Goal: Transaction & Acquisition: Purchase product/service

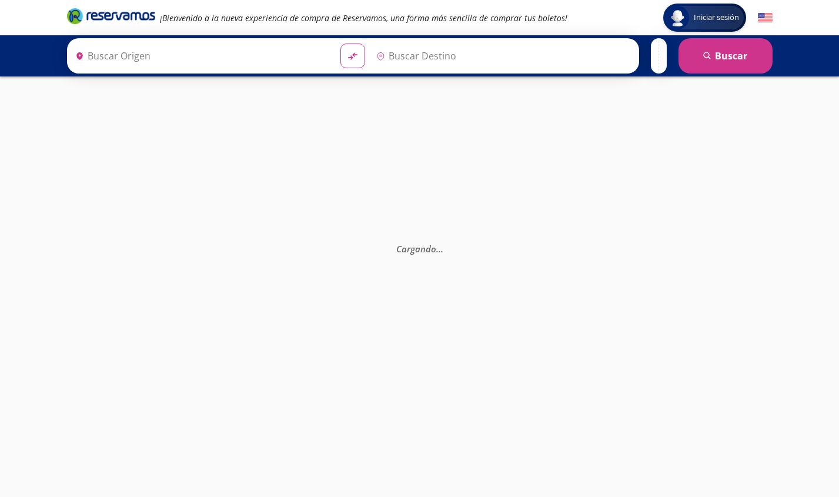
type input "[GEOGRAPHIC_DATA], [GEOGRAPHIC_DATA]"
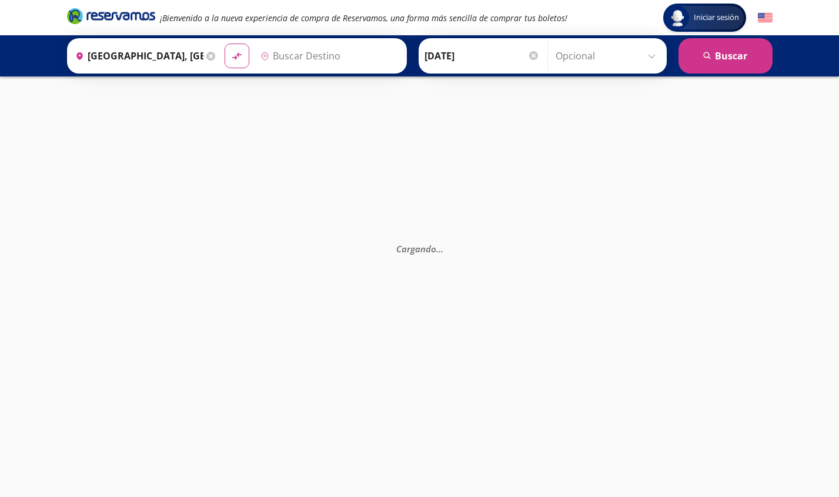
type input "[GEOGRAPHIC_DATA], [GEOGRAPHIC_DATA]"
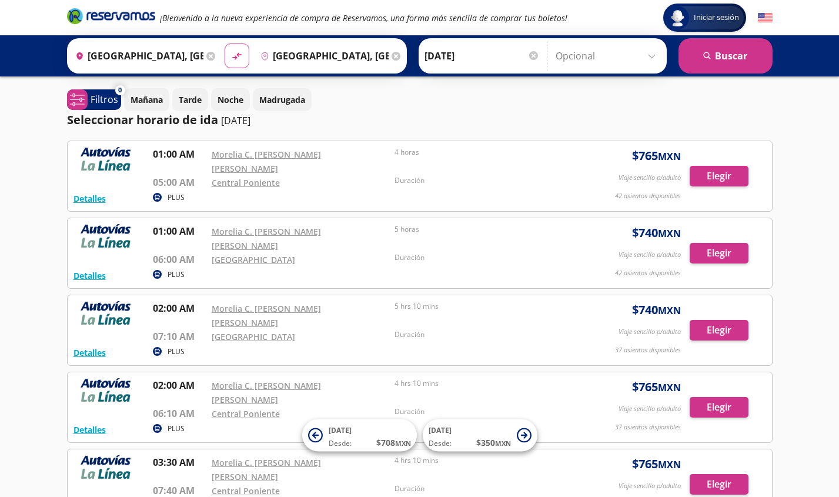
click at [250, 118] on p "[DATE]" at bounding box center [235, 120] width 29 height 14
click at [531, 53] on div at bounding box center [533, 55] width 9 height 9
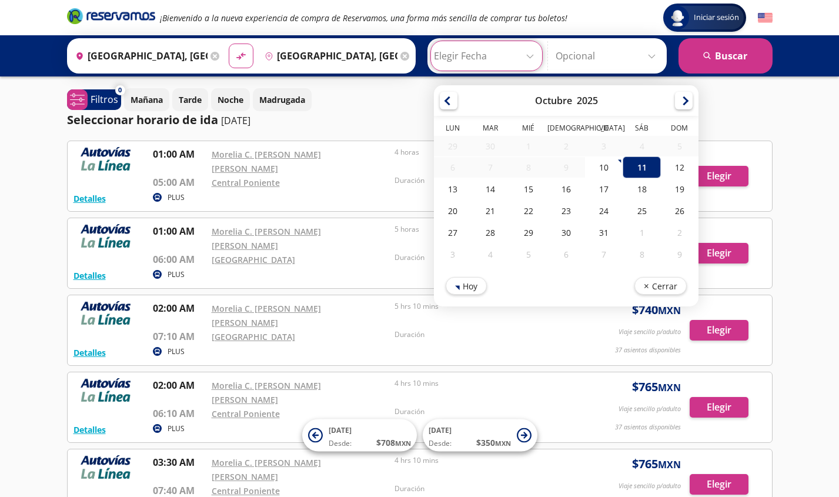
click at [329, 56] on input "[GEOGRAPHIC_DATA], [GEOGRAPHIC_DATA]" at bounding box center [329, 55] width 138 height 29
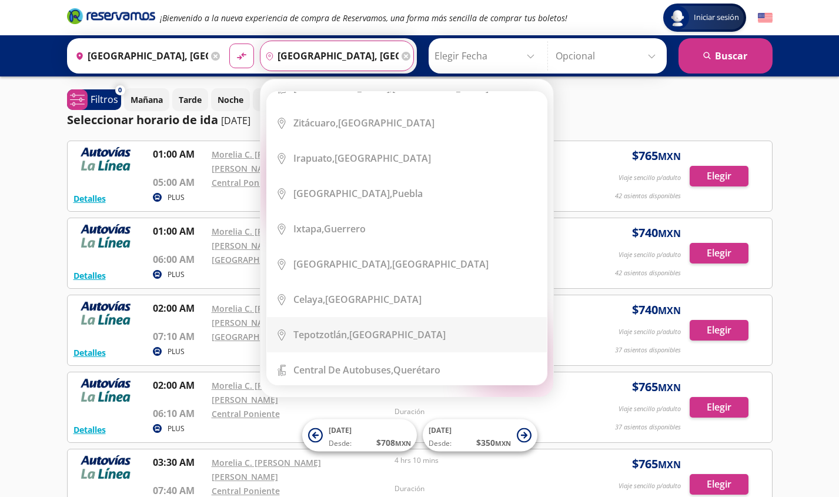
scroll to position [473, 0]
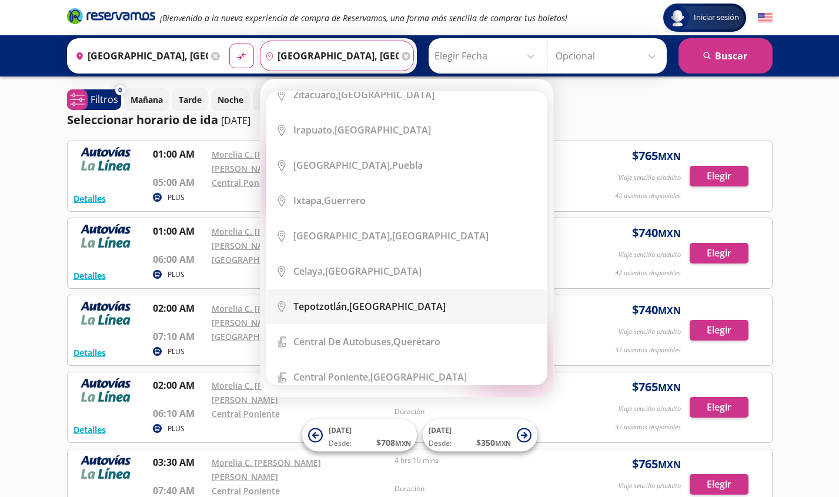
click at [359, 309] on div "[GEOGRAPHIC_DATA], [GEOGRAPHIC_DATA]" at bounding box center [369, 306] width 152 height 13
type input "[GEOGRAPHIC_DATA], [GEOGRAPHIC_DATA]"
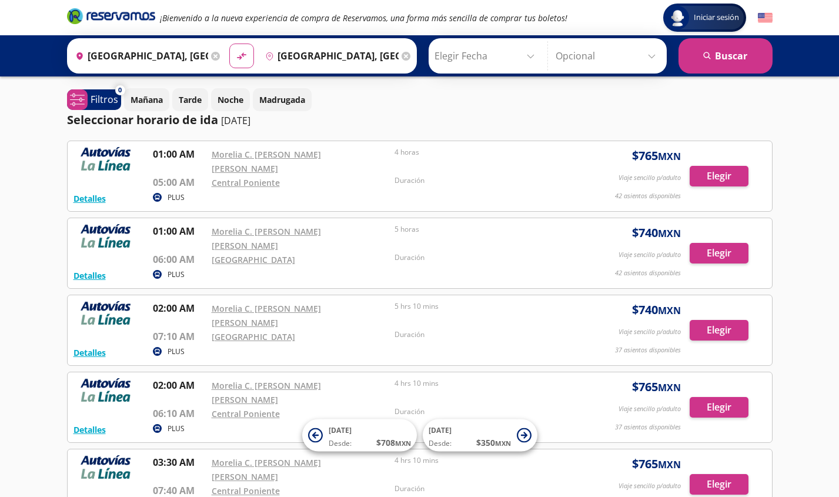
click at [215, 54] on icon at bounding box center [215, 56] width 9 height 9
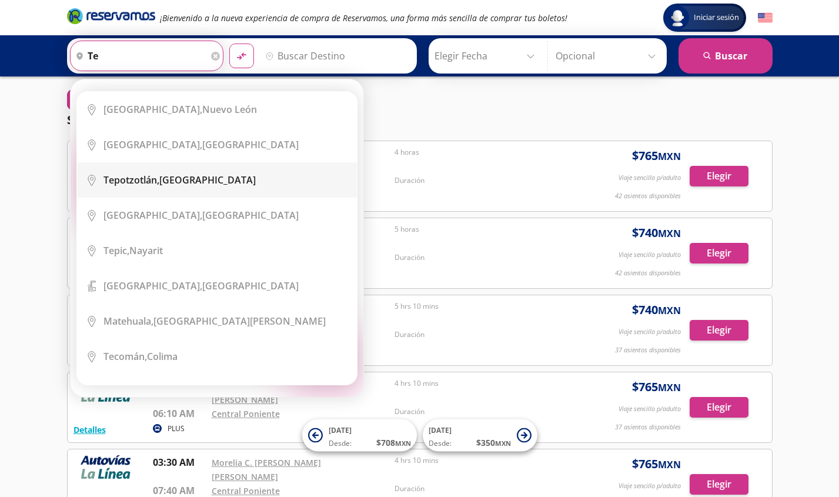
click at [175, 167] on li "City Icon [GEOGRAPHIC_DATA], [GEOGRAPHIC_DATA]" at bounding box center [217, 179] width 280 height 35
type input "[GEOGRAPHIC_DATA], [GEOGRAPHIC_DATA]"
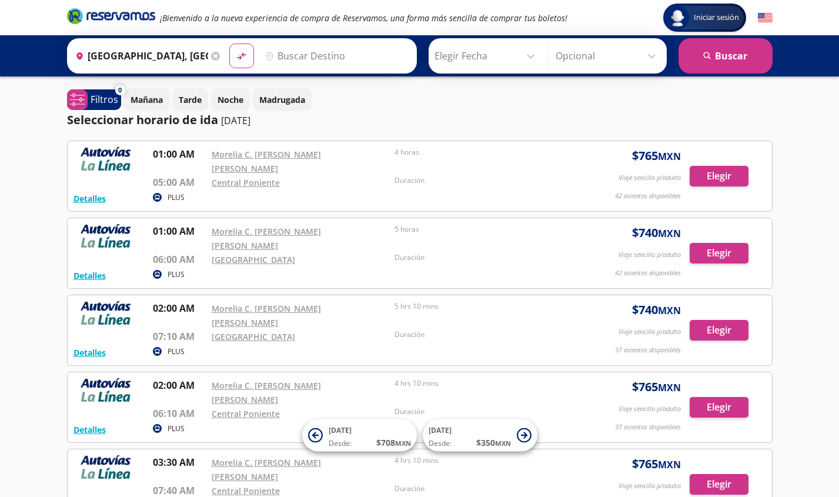
click at [338, 46] on input "Destino" at bounding box center [335, 55] width 150 height 29
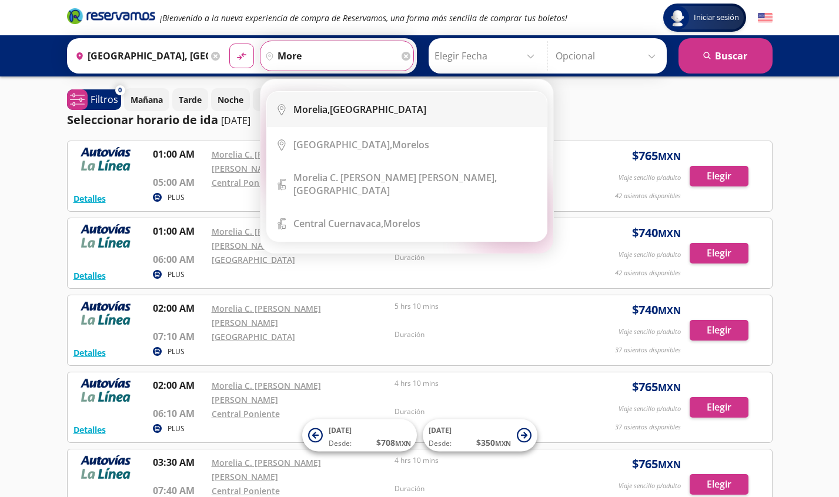
click at [362, 110] on div "[GEOGRAPHIC_DATA], [GEOGRAPHIC_DATA]" at bounding box center [359, 109] width 133 height 13
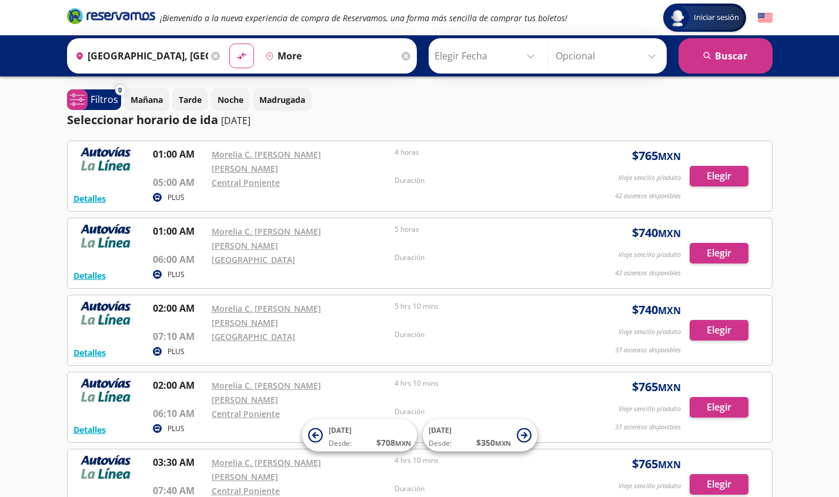
type input "[GEOGRAPHIC_DATA], [GEOGRAPHIC_DATA]"
click at [467, 59] on input "Elegir Fecha" at bounding box center [486, 55] width 105 height 29
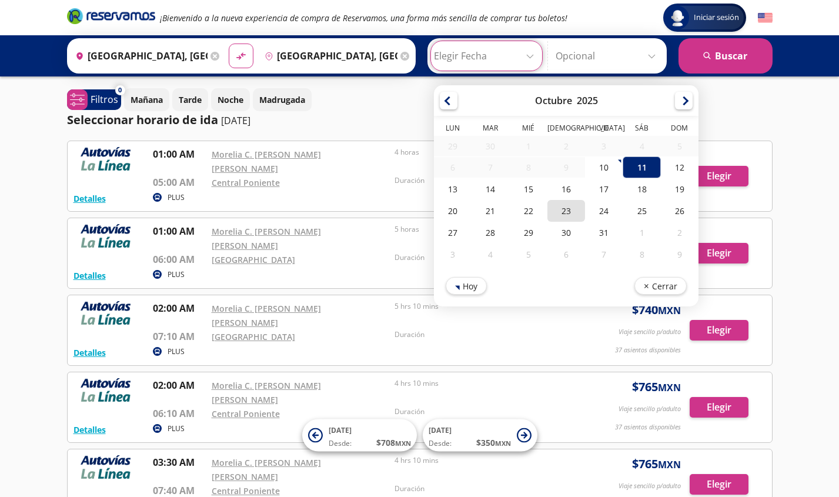
click at [567, 203] on div "23" at bounding box center [566, 211] width 38 height 22
type input "[DATE]"
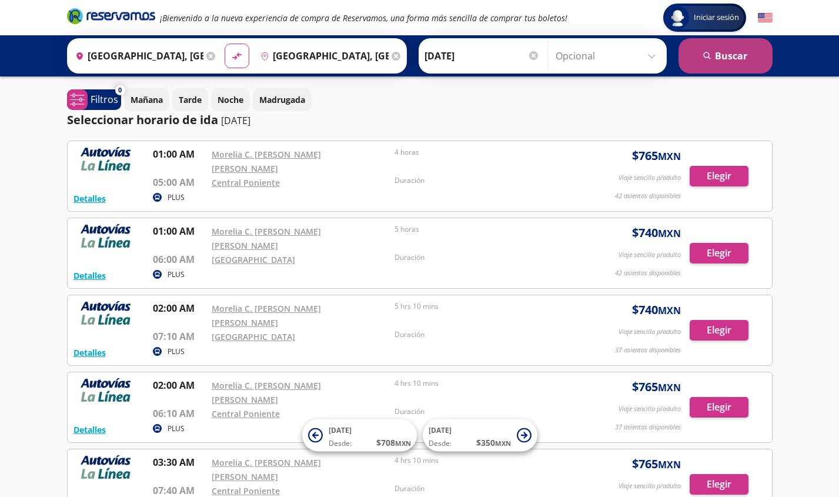
click at [721, 67] on button "search [GEOGRAPHIC_DATA]" at bounding box center [725, 55] width 94 height 35
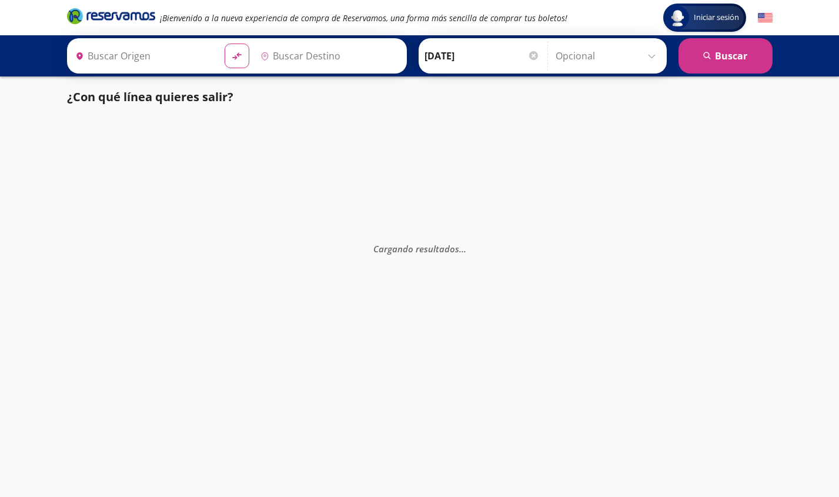
type input "[GEOGRAPHIC_DATA], [GEOGRAPHIC_DATA]"
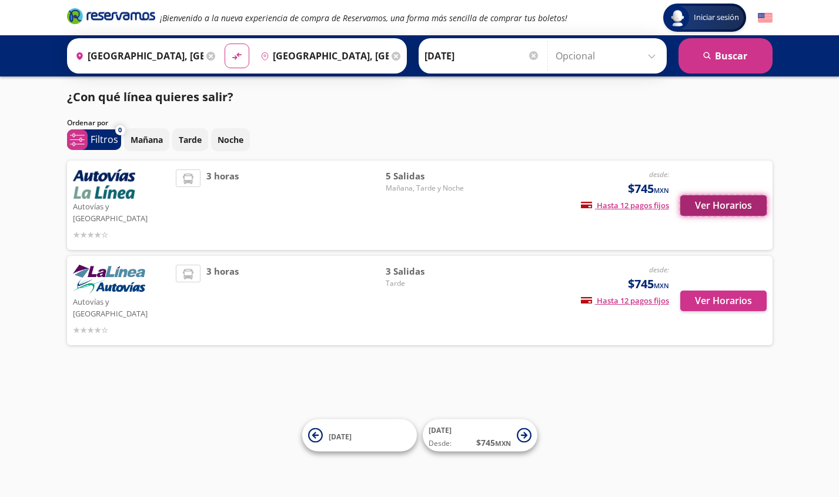
click at [732, 196] on button "Ver Horarios" at bounding box center [723, 205] width 86 height 21
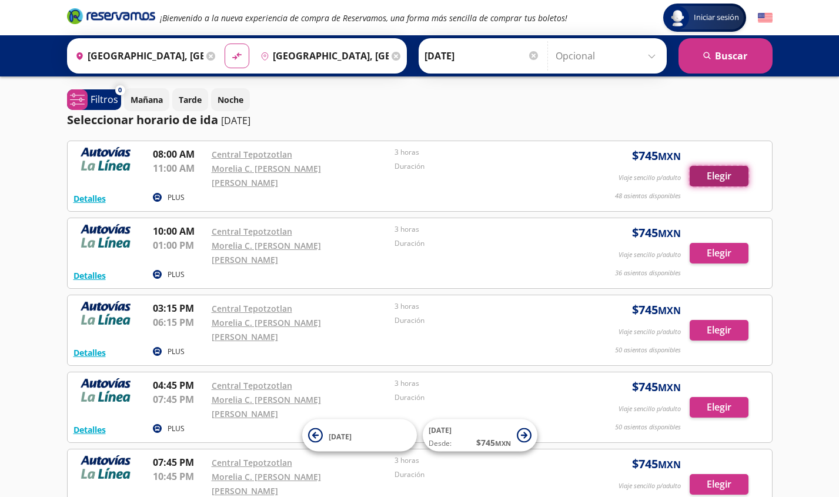
click at [721, 170] on button "Elegir" at bounding box center [719, 176] width 59 height 21
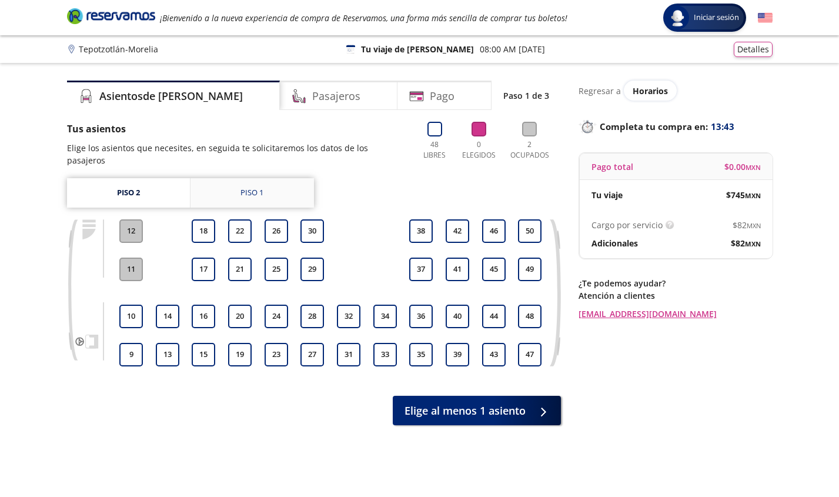
click at [253, 187] on div "Piso 1" at bounding box center [251, 193] width 23 height 12
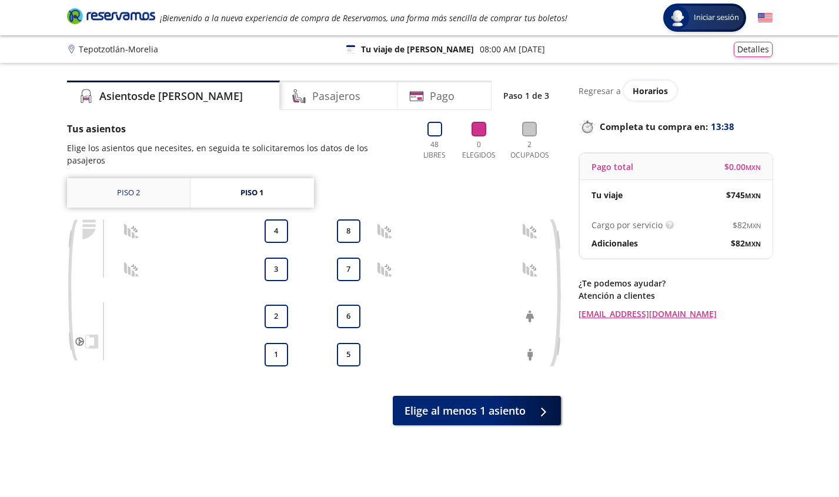
click at [151, 188] on link "Piso 2" at bounding box center [128, 192] width 123 height 29
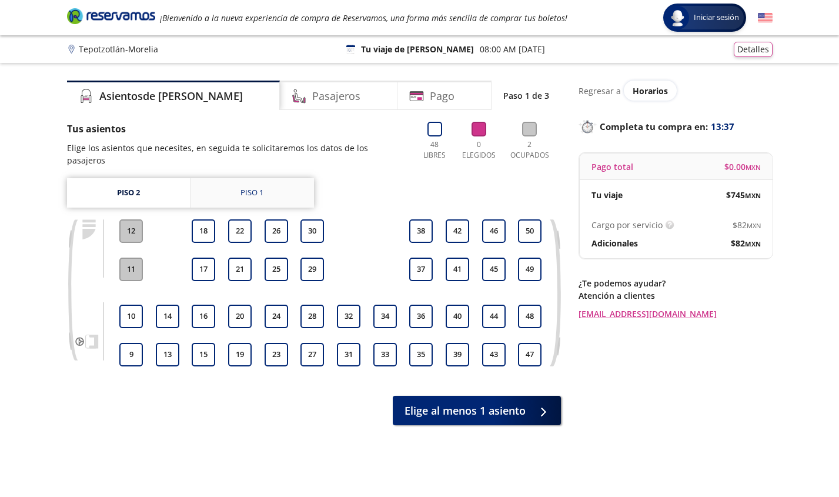
click at [259, 187] on div "Piso 1" at bounding box center [251, 193] width 23 height 12
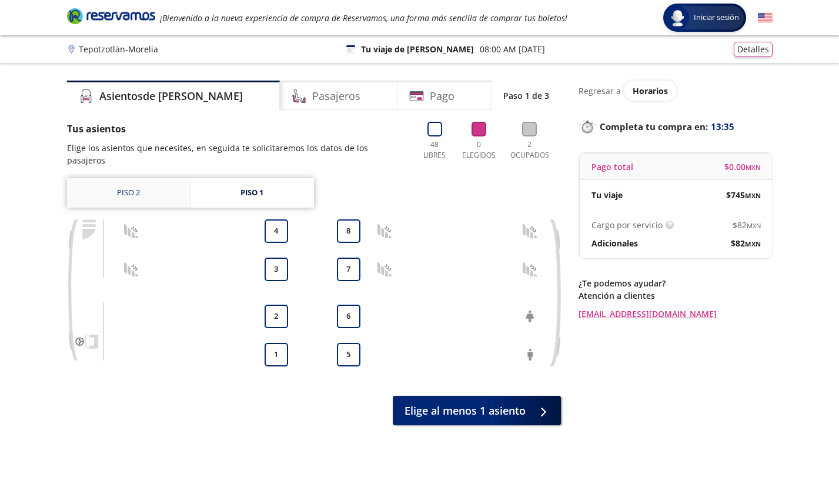
click at [161, 178] on link "Piso 2" at bounding box center [128, 192] width 123 height 29
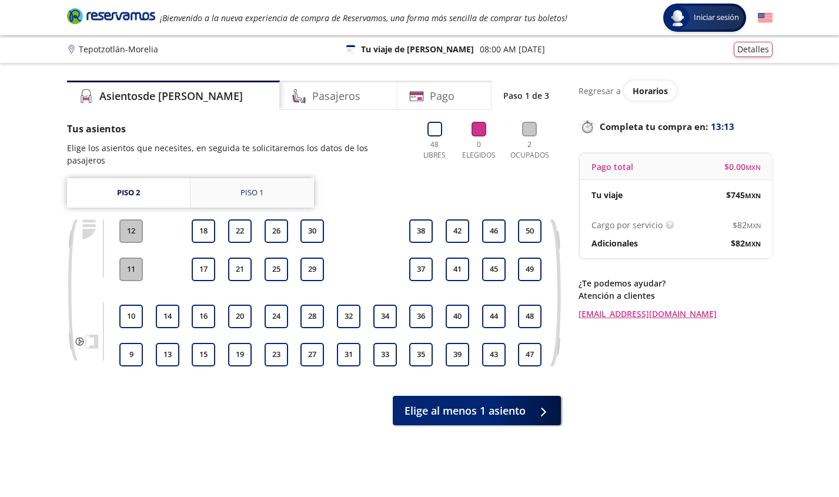
click at [252, 188] on link "Piso 1" at bounding box center [251, 192] width 123 height 29
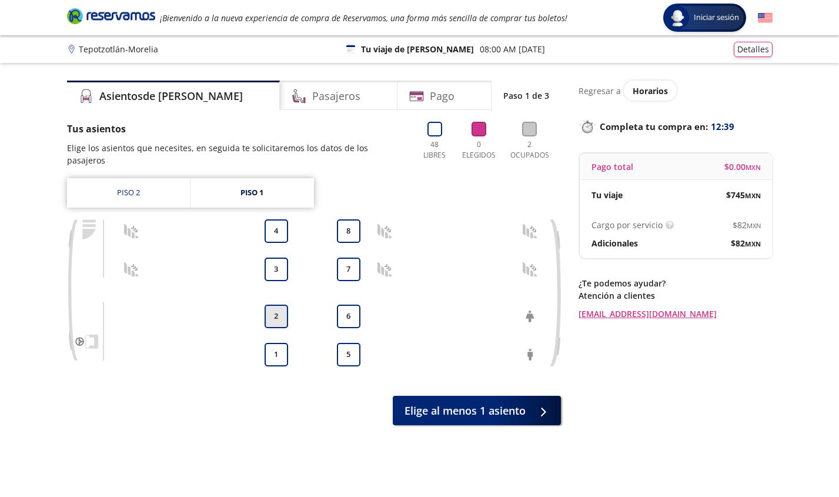
click at [283, 305] on button "2" at bounding box center [277, 317] width 24 height 24
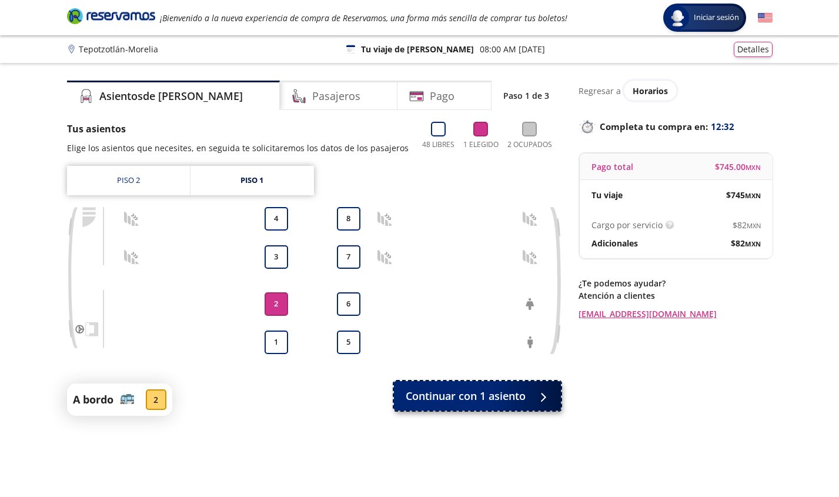
click at [479, 393] on span "Continuar con 1 asiento" at bounding box center [466, 396] width 120 height 16
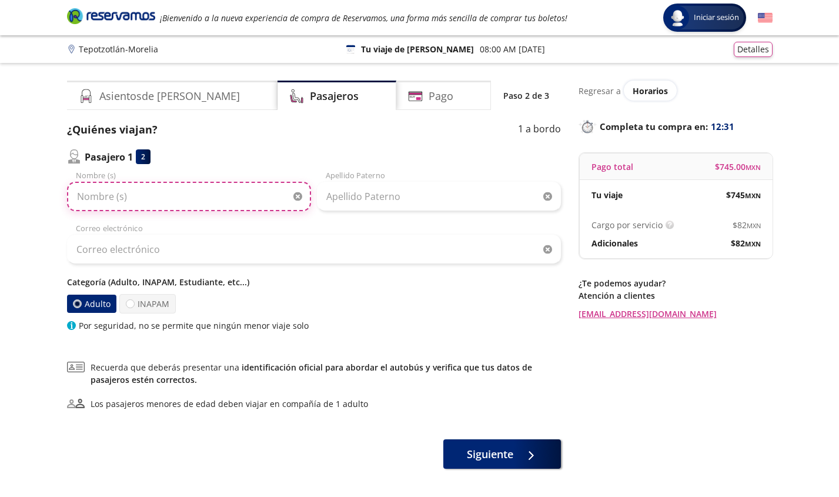
click at [183, 205] on input "Nombre (s)" at bounding box center [189, 196] width 244 height 29
type input "MA DEL [PERSON_NAME]"
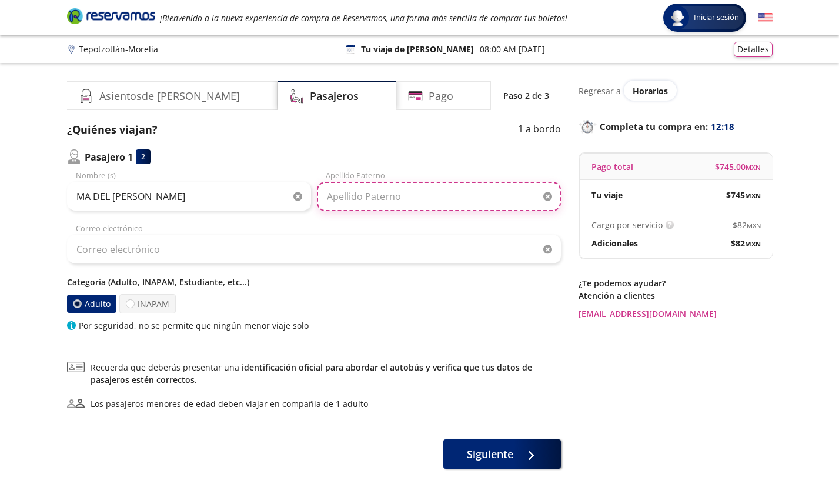
click at [380, 196] on input "Apellido Paterno" at bounding box center [439, 196] width 244 height 29
type input "[GEOGRAPHIC_DATA]"
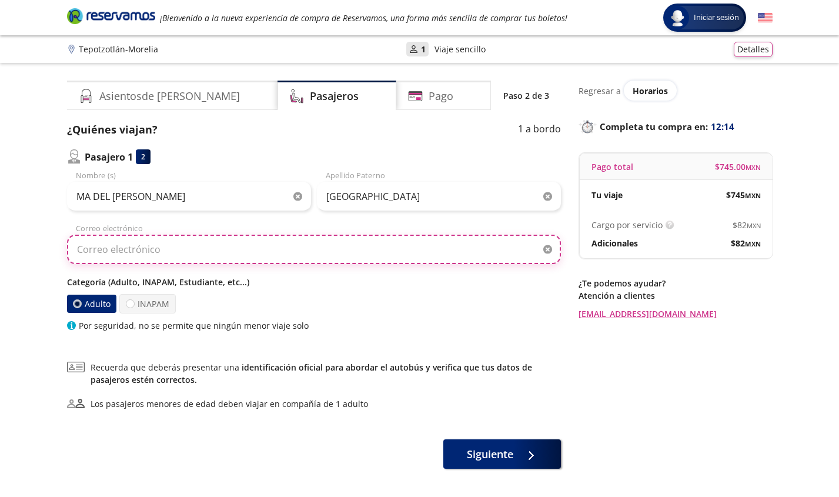
click at [362, 239] on input "Correo electrónico" at bounding box center [314, 249] width 494 height 29
type input "[EMAIL_ADDRESS][DOMAIN_NAME]"
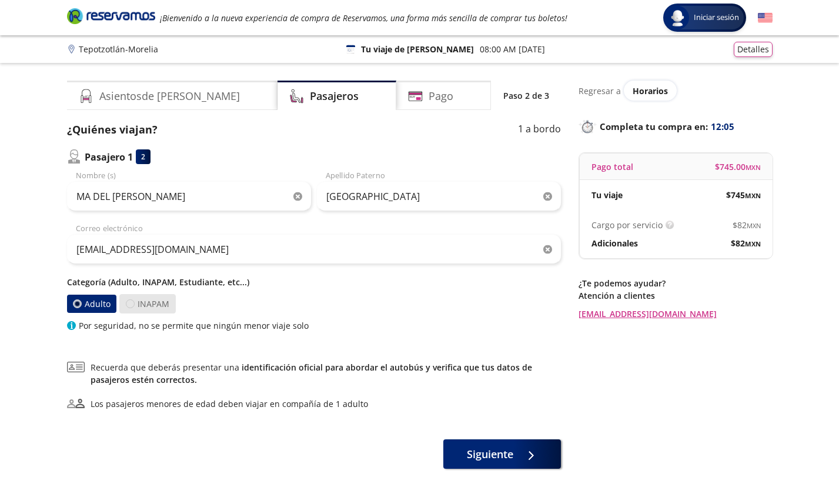
click at [133, 302] on div at bounding box center [130, 303] width 9 height 9
click at [133, 302] on input "INAPAM" at bounding box center [130, 304] width 8 height 8
radio input "true"
radio input "false"
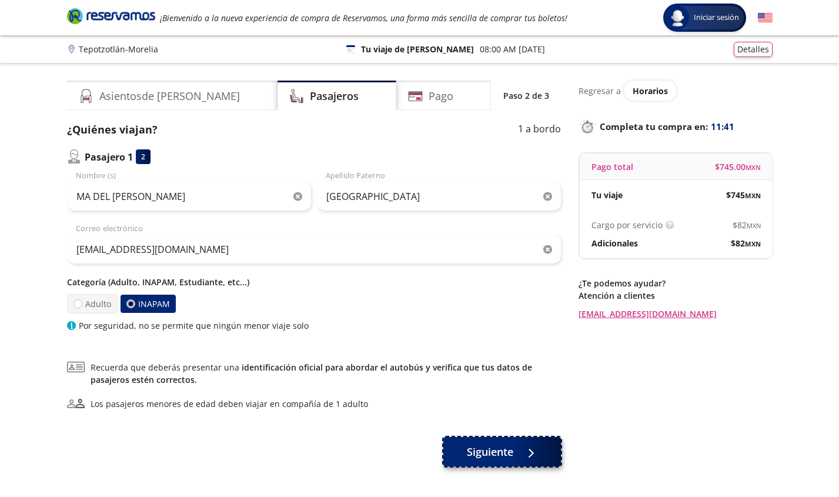
click at [482, 463] on button "Siguiente" at bounding box center [502, 451] width 118 height 29
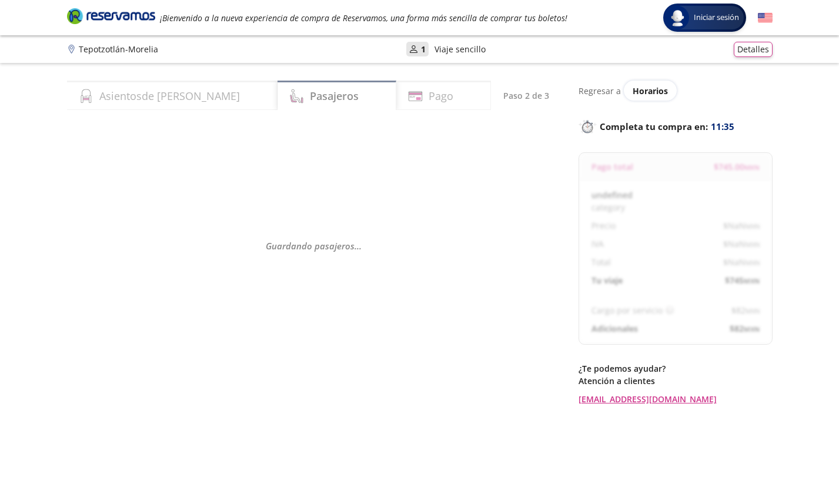
select select "MX"
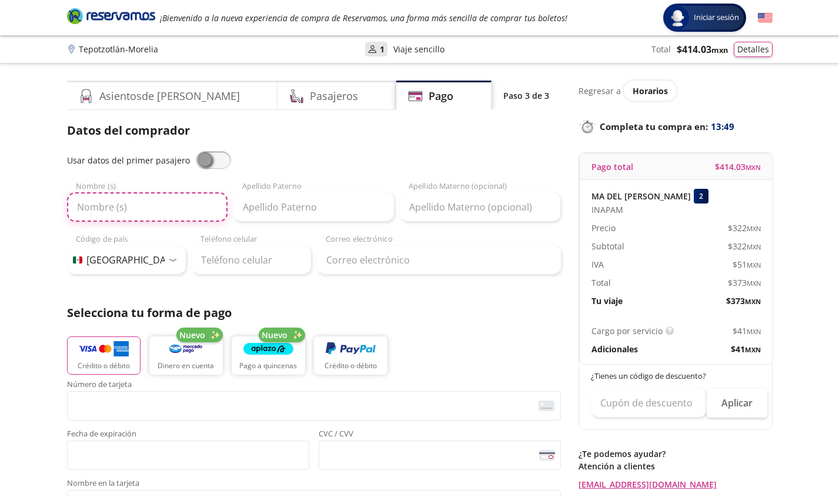
click at [163, 212] on input "Nombre (s)" at bounding box center [147, 206] width 161 height 29
type input "MA DEL [PERSON_NAME]"
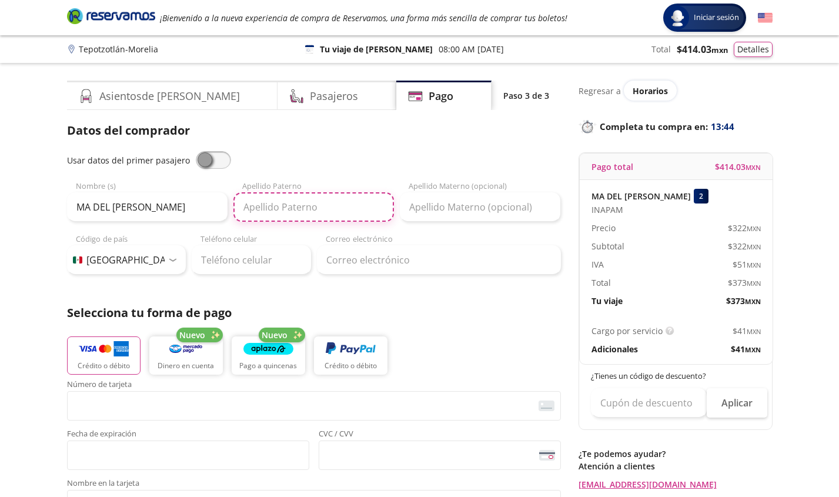
click at [283, 214] on input "Apellido Paterno" at bounding box center [313, 206] width 161 height 29
type input "CORDOBA"
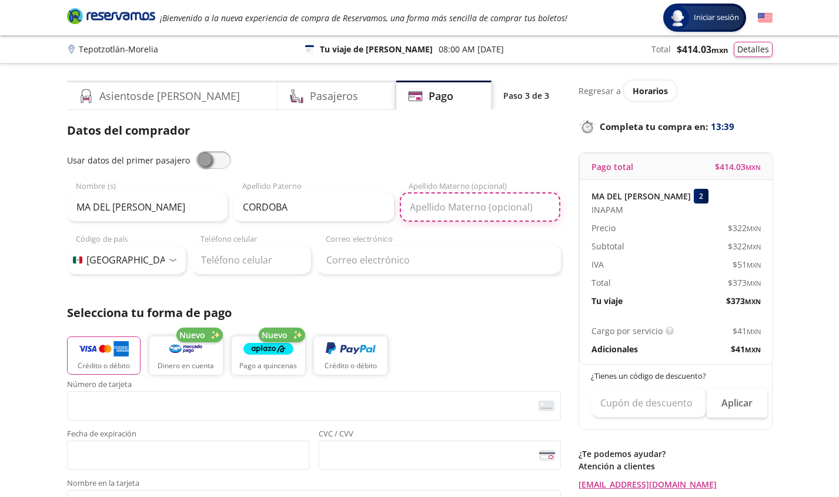
click at [424, 210] on input "Apellido Materno (opcional)" at bounding box center [480, 206] width 161 height 29
type input "[PERSON_NAME]"
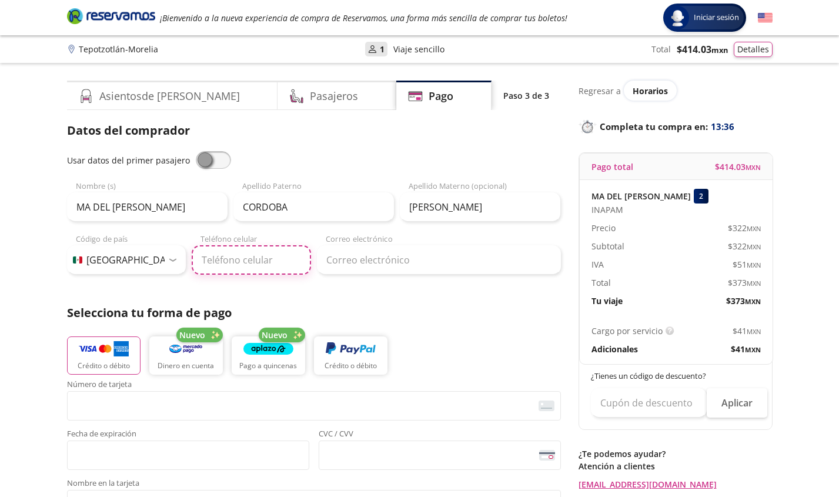
click at [248, 261] on input "Teléfono celular" at bounding box center [251, 259] width 119 height 29
type input "55 7350 4549"
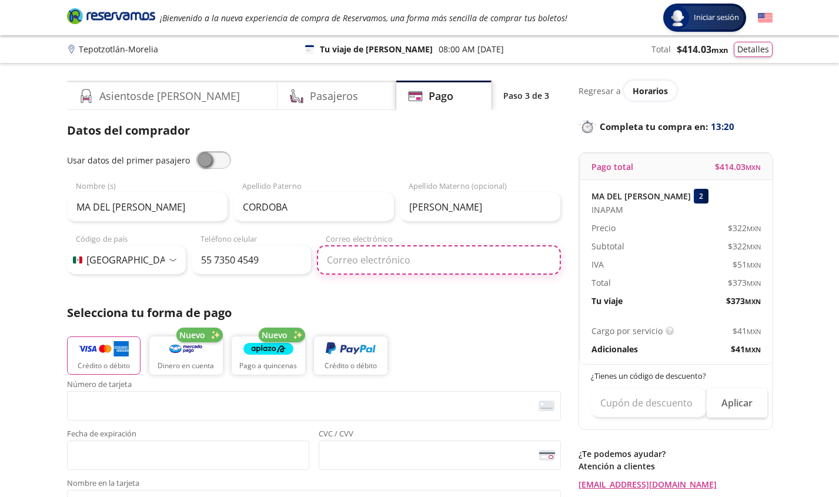
click at [365, 259] on input "Correo electrónico" at bounding box center [439, 259] width 244 height 29
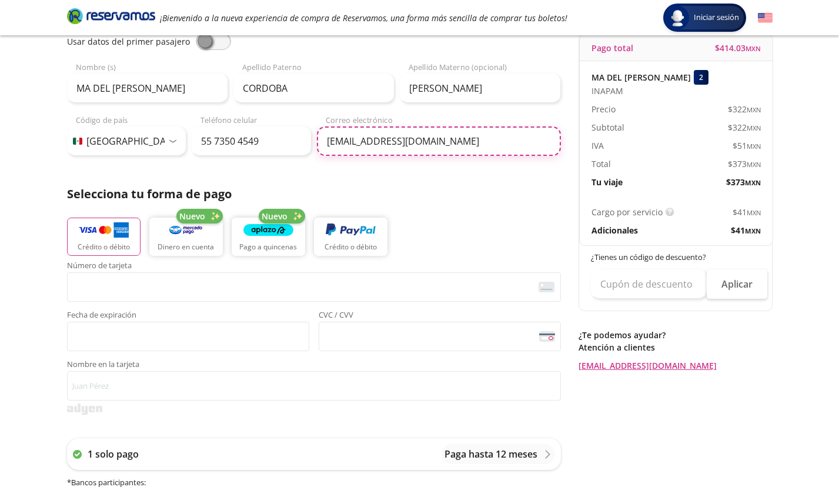
scroll to position [128, 0]
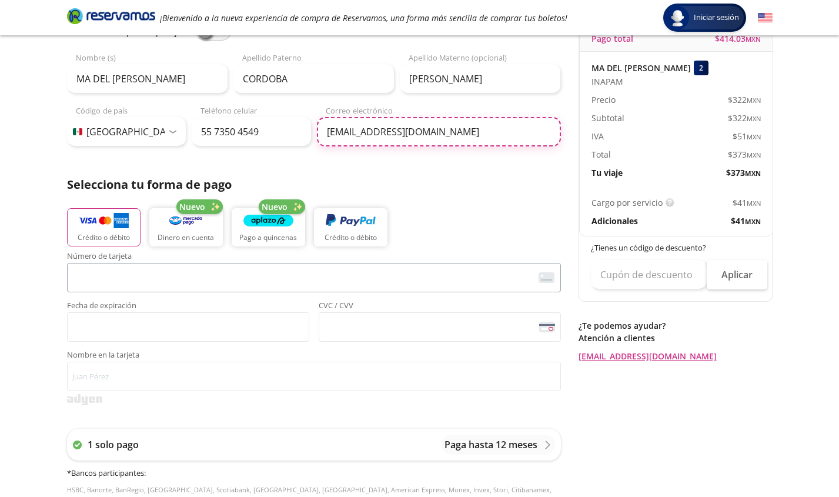
type input "[EMAIL_ADDRESS][DOMAIN_NAME]"
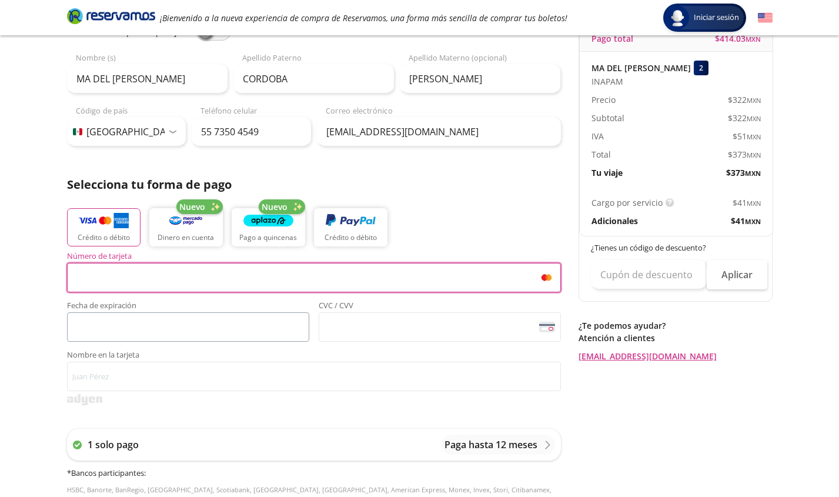
click at [95, 340] on span "<p>Your browser does not support iframes.</p>" at bounding box center [188, 326] width 242 height 29
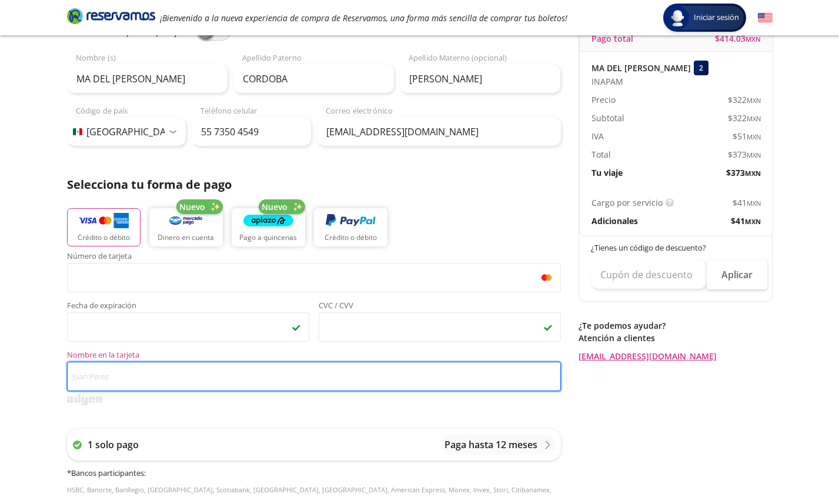
click at [99, 373] on input "Nombre en la tarjeta" at bounding box center [314, 376] width 494 height 29
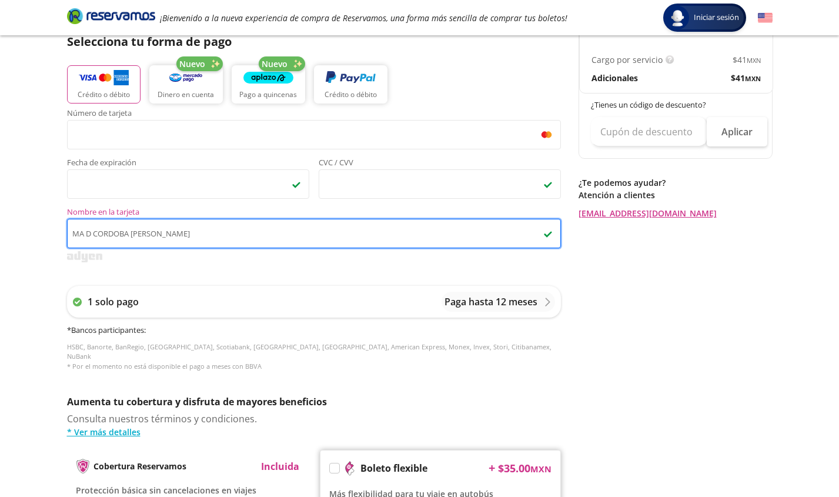
scroll to position [277, 0]
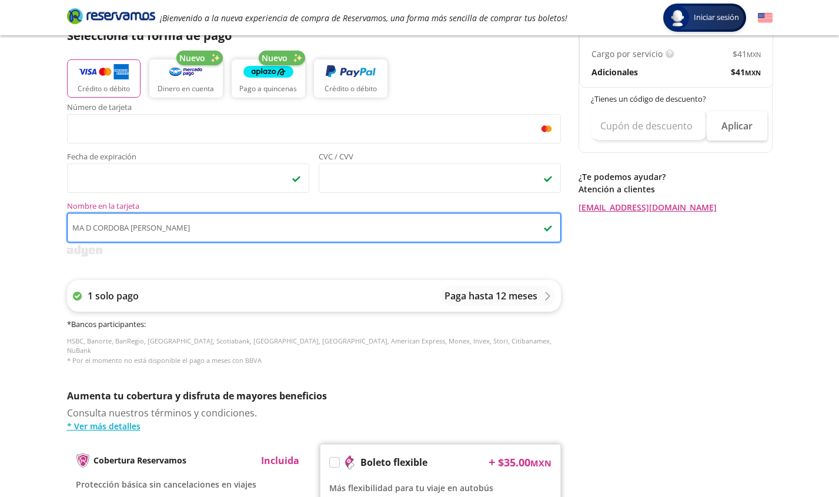
type input "MA D CORDOBA [PERSON_NAME]"
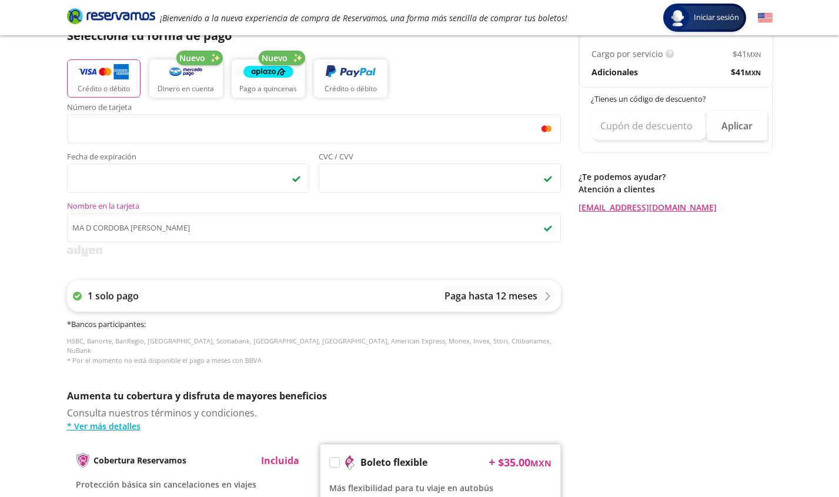
click at [521, 299] on p "Paga hasta 12 meses" at bounding box center [490, 296] width 93 height 14
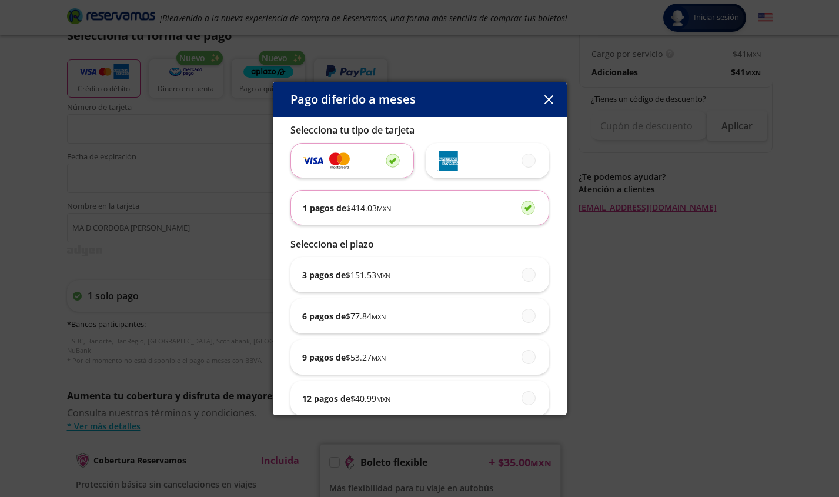
click at [551, 98] on icon "button" at bounding box center [548, 99] width 9 height 9
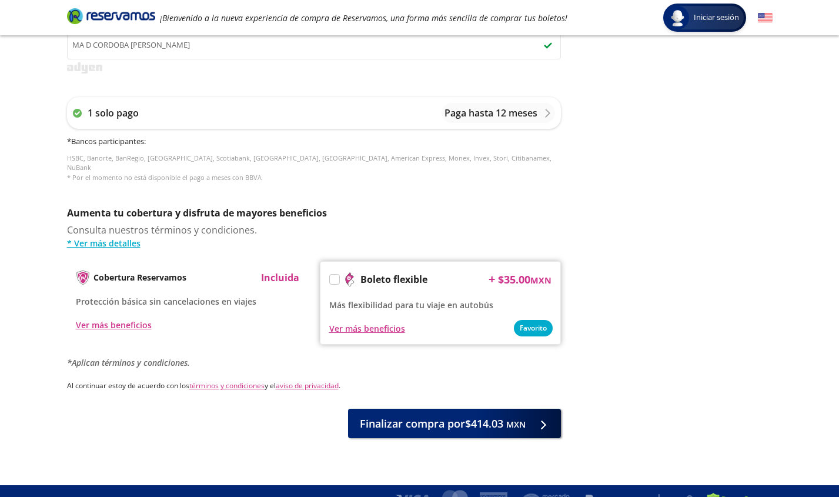
scroll to position [468, 0]
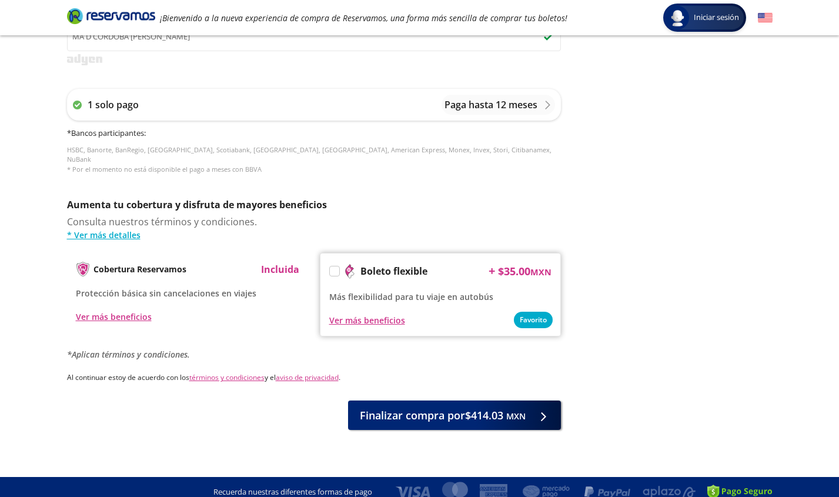
click at [331, 266] on label at bounding box center [334, 270] width 9 height 9
click at [331, 269] on input "Boleto flexible" at bounding box center [334, 273] width 8 height 8
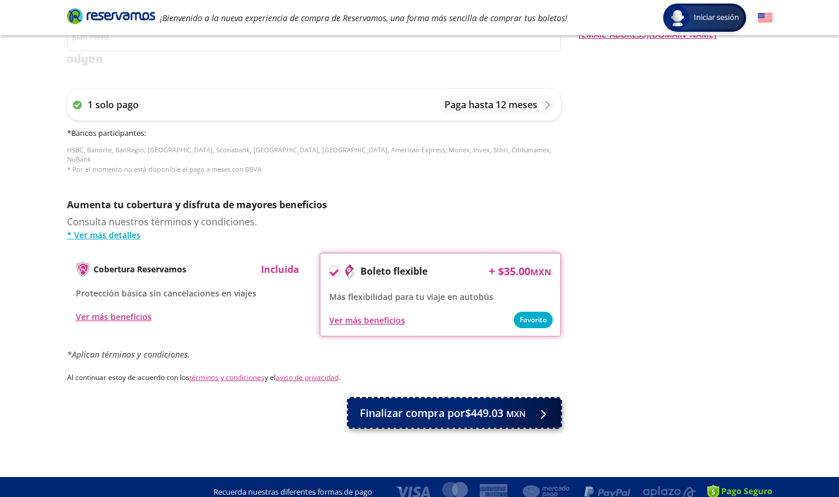
click at [390, 405] on span "Finalizar compra por $449.03 MXN" at bounding box center [443, 413] width 166 height 16
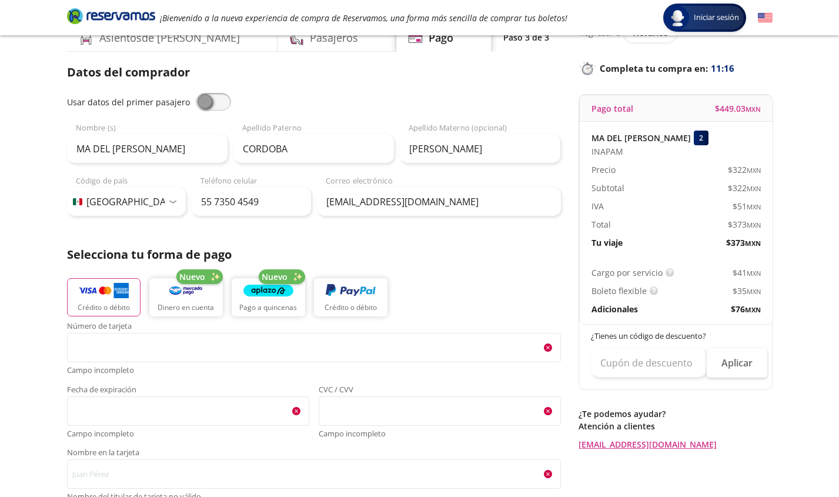
scroll to position [62, 0]
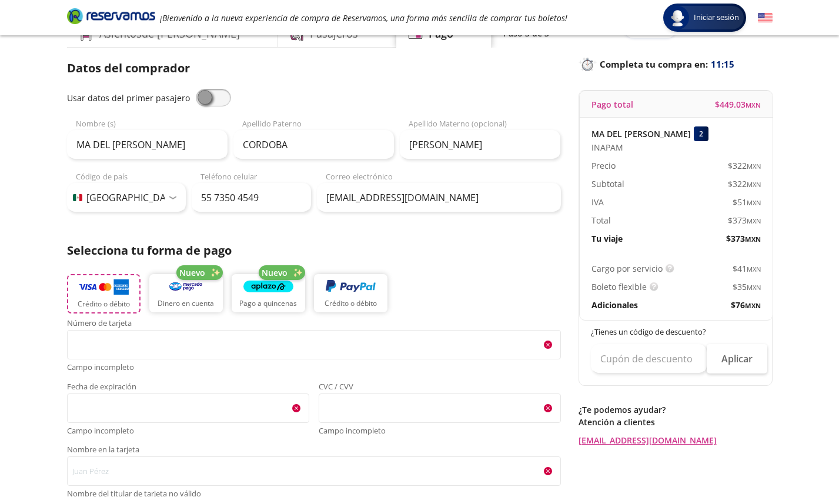
click at [108, 292] on img "button" at bounding box center [104, 287] width 50 height 18
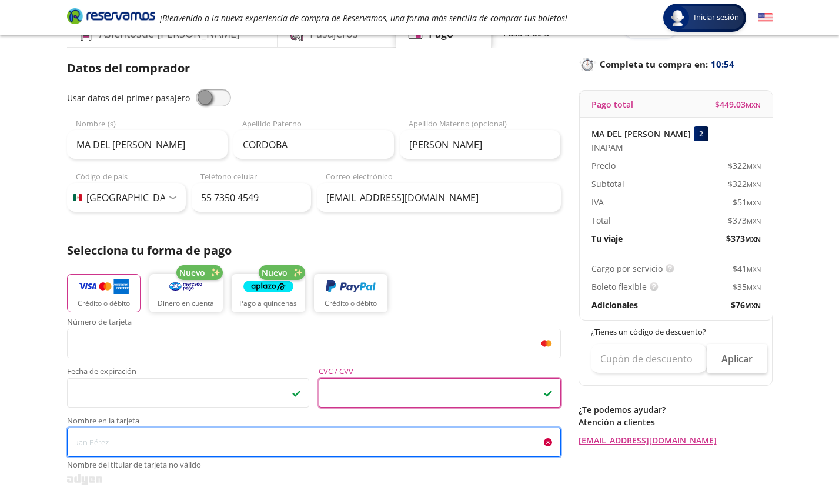
click at [215, 444] on input "Nombre en la tarjeta Nombre del titular de tarjeta no válido" at bounding box center [314, 441] width 494 height 29
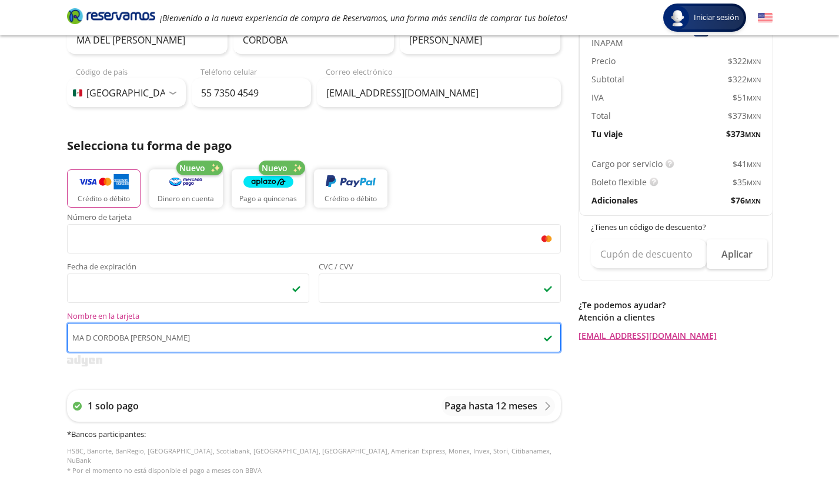
scroll to position [187, 0]
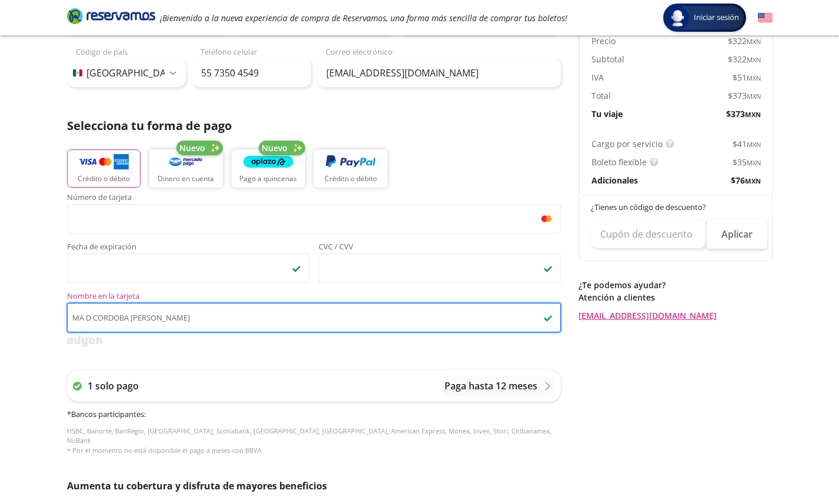
type input "MA D CORDOBA [PERSON_NAME]"
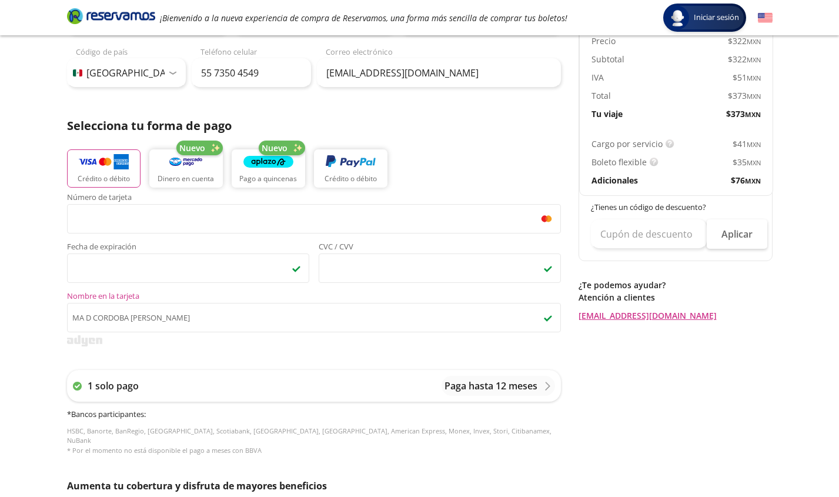
click at [302, 342] on div at bounding box center [314, 340] width 494 height 11
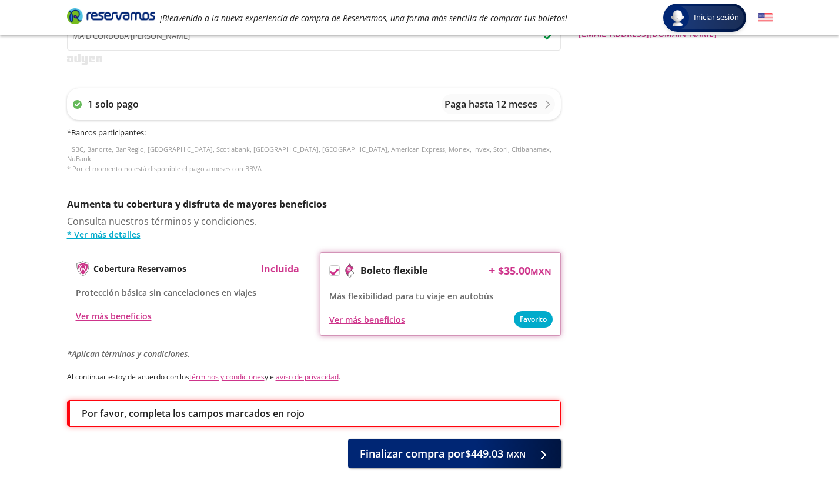
scroll to position [507, 0]
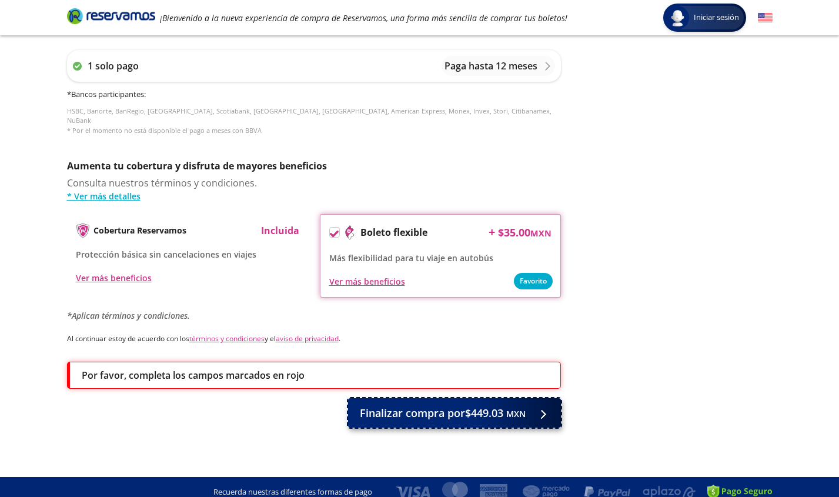
click at [409, 405] on span "Finalizar compra por $449.03 MXN" at bounding box center [443, 413] width 166 height 16
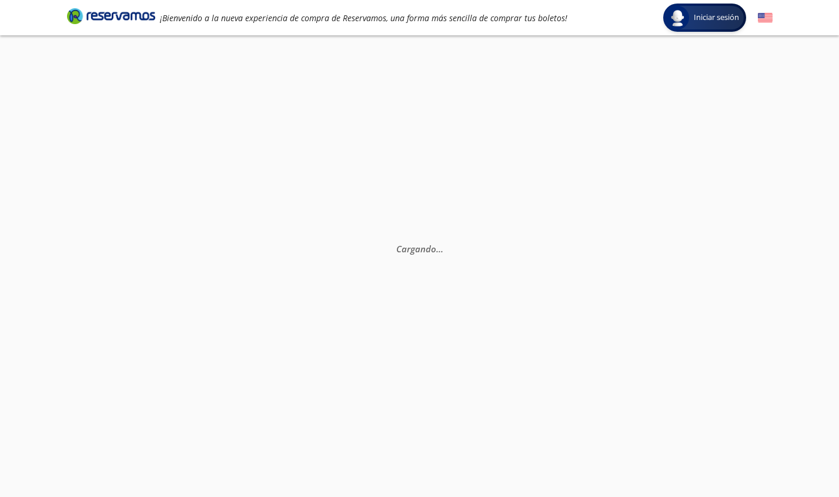
scroll to position [0, 0]
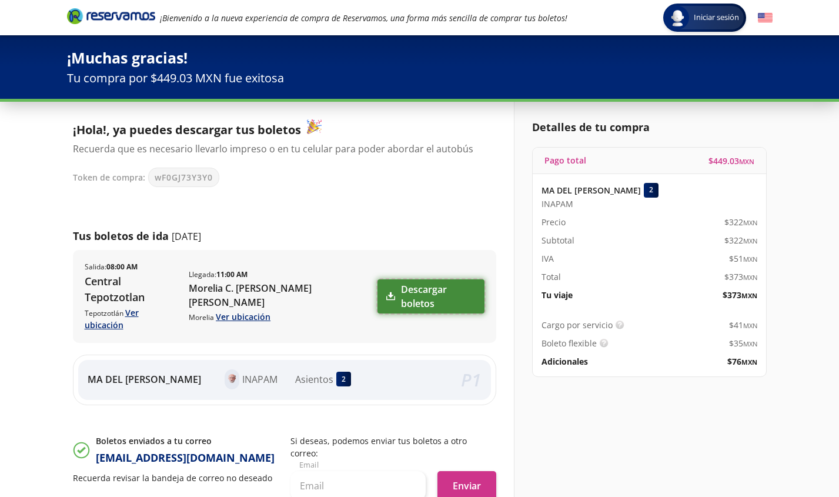
click at [393, 283] on link "Descargar boletos" at bounding box center [430, 296] width 106 height 34
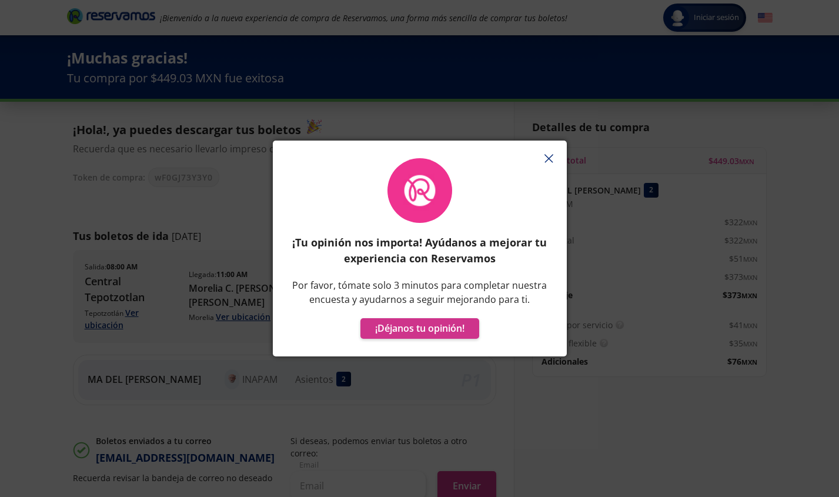
click at [547, 154] on icon "button" at bounding box center [548, 158] width 9 height 9
